Goal: Task Accomplishment & Management: Manage account settings

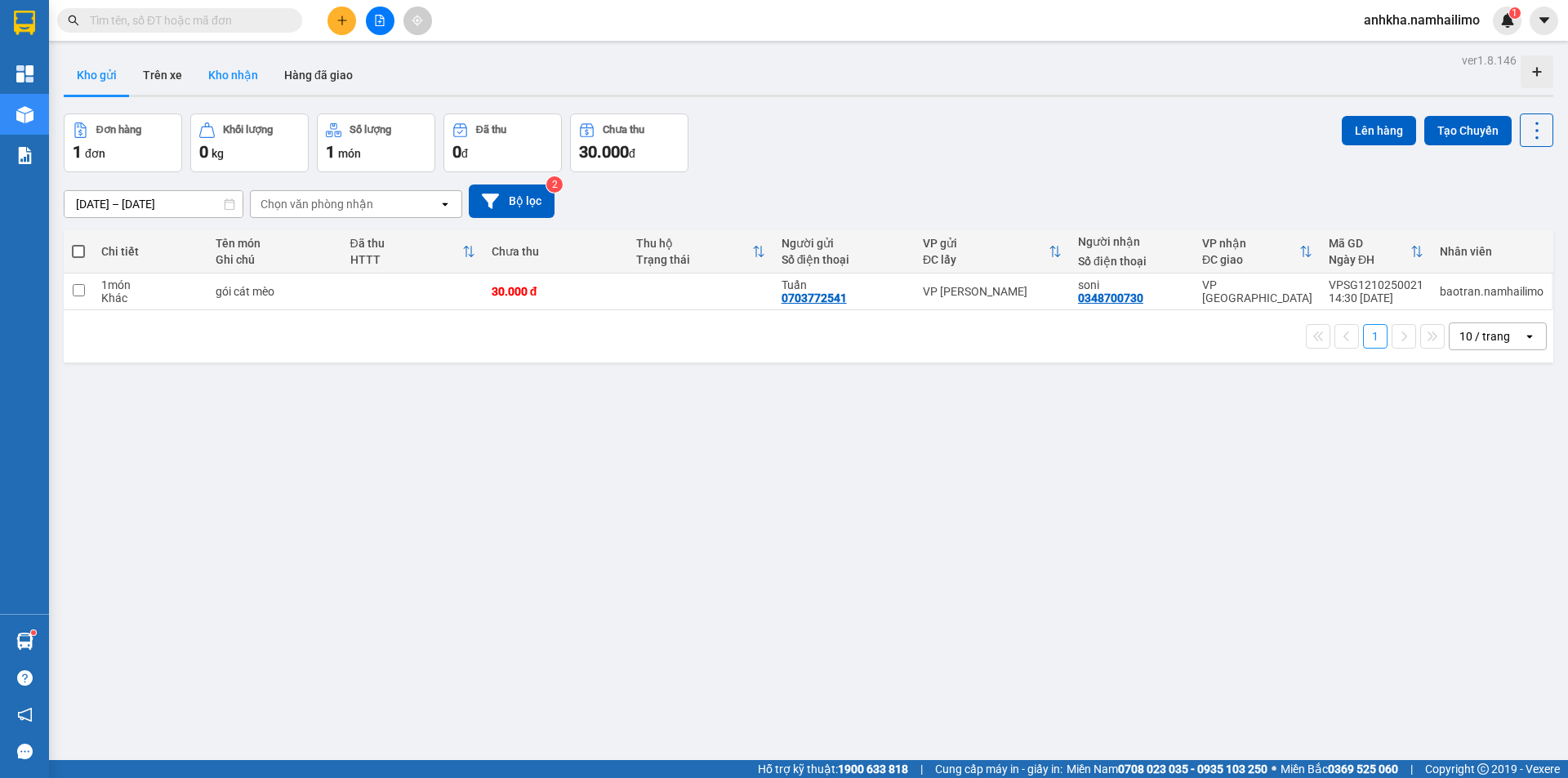
click at [234, 74] on button "Kho nhận" at bounding box center [233, 75] width 76 height 39
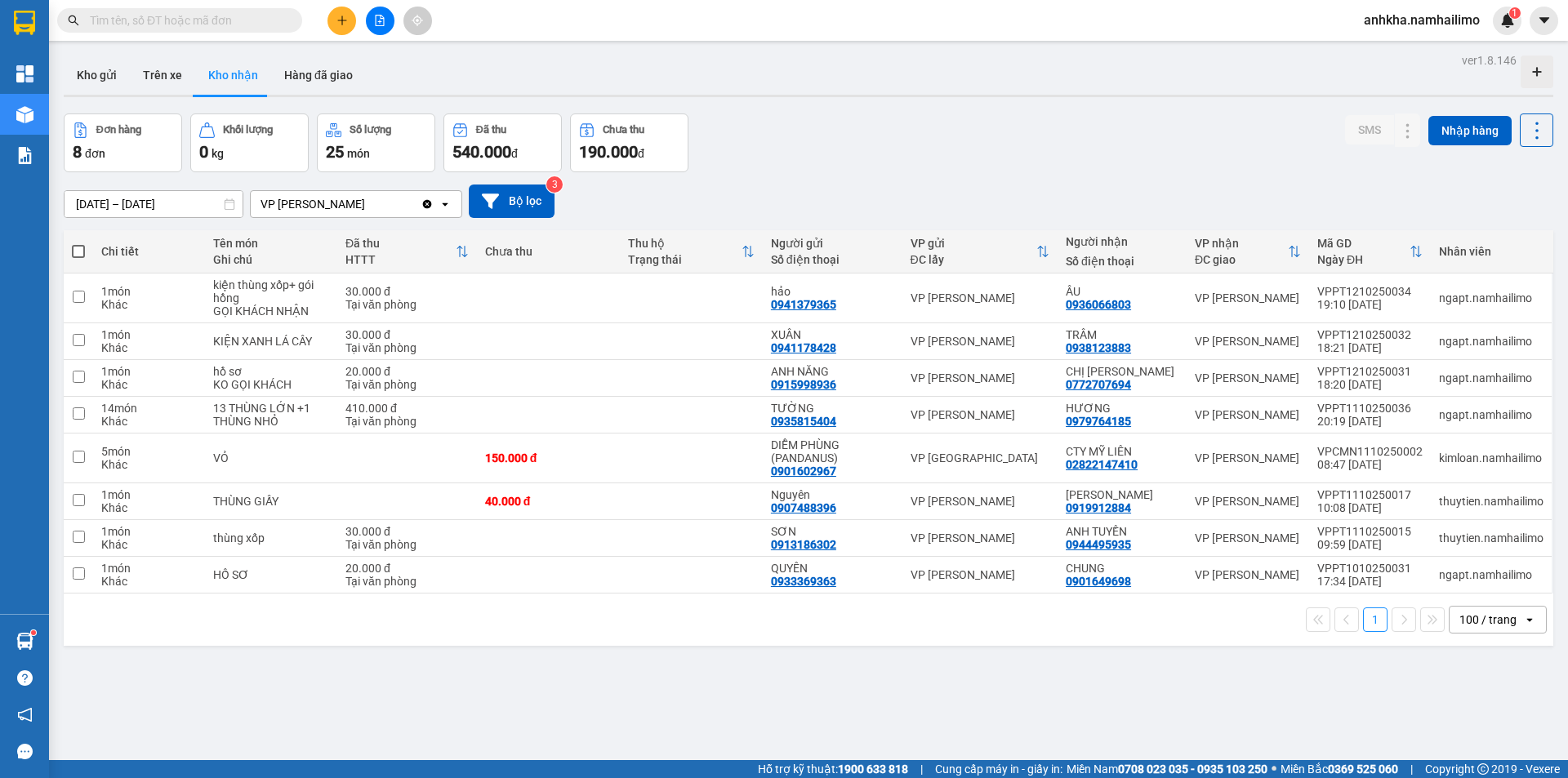
click at [1404, 13] on span "anhkha.namhailimo" at bounding box center [1422, 20] width 142 height 20
click at [1382, 52] on span "Đăng xuất" at bounding box center [1429, 51] width 107 height 18
